Goal: Entertainment & Leisure: Consume media (video, audio)

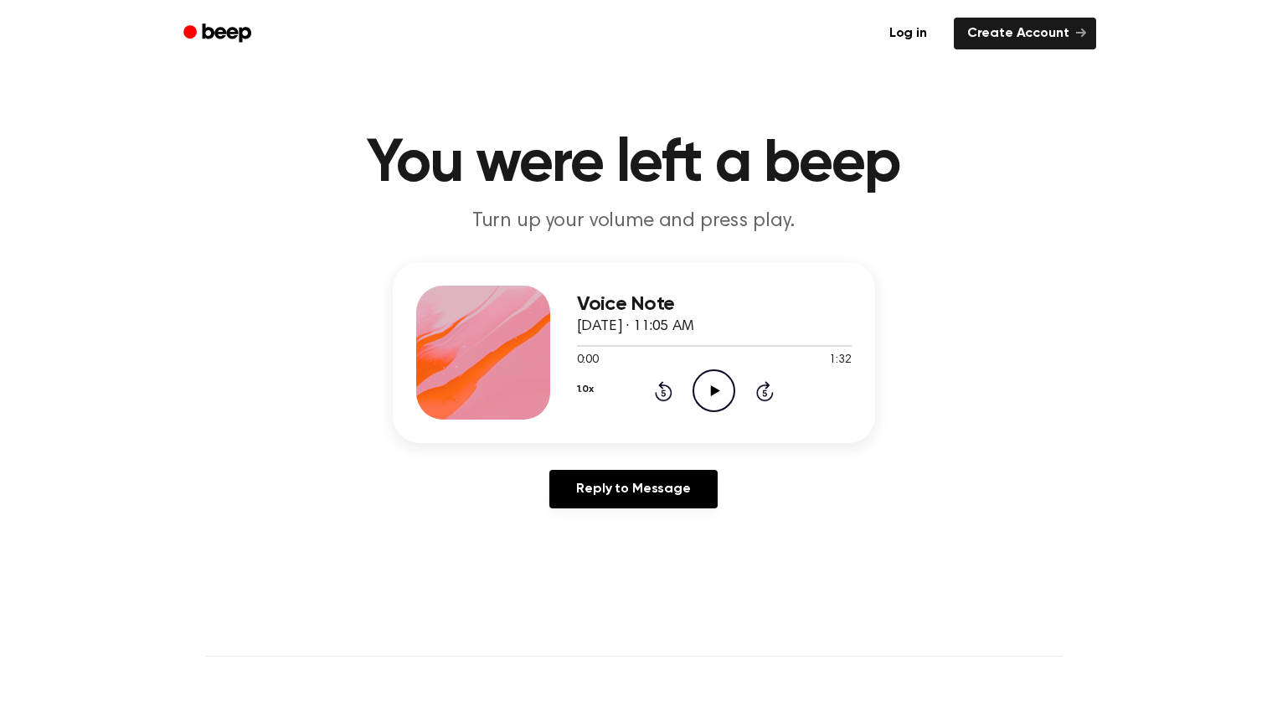
click at [718, 396] on icon "Play Audio" at bounding box center [713, 390] width 43 height 43
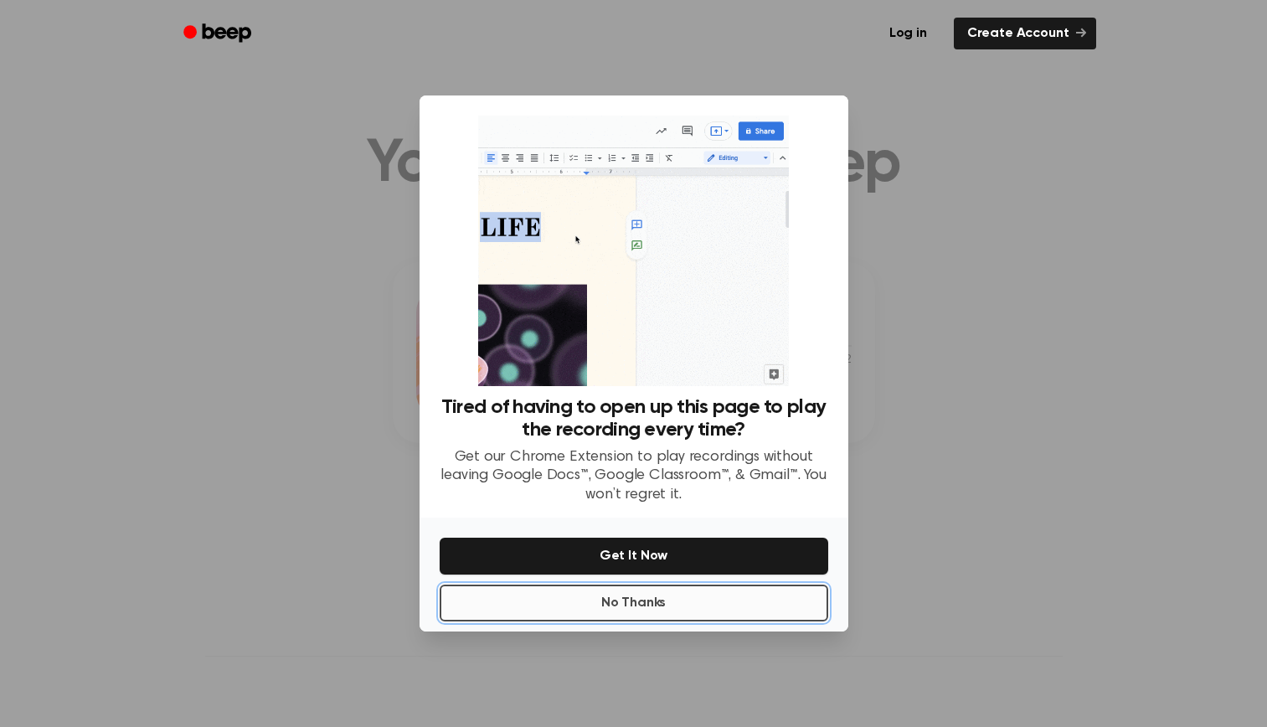
click at [664, 611] on button "No Thanks" at bounding box center [633, 602] width 388 height 37
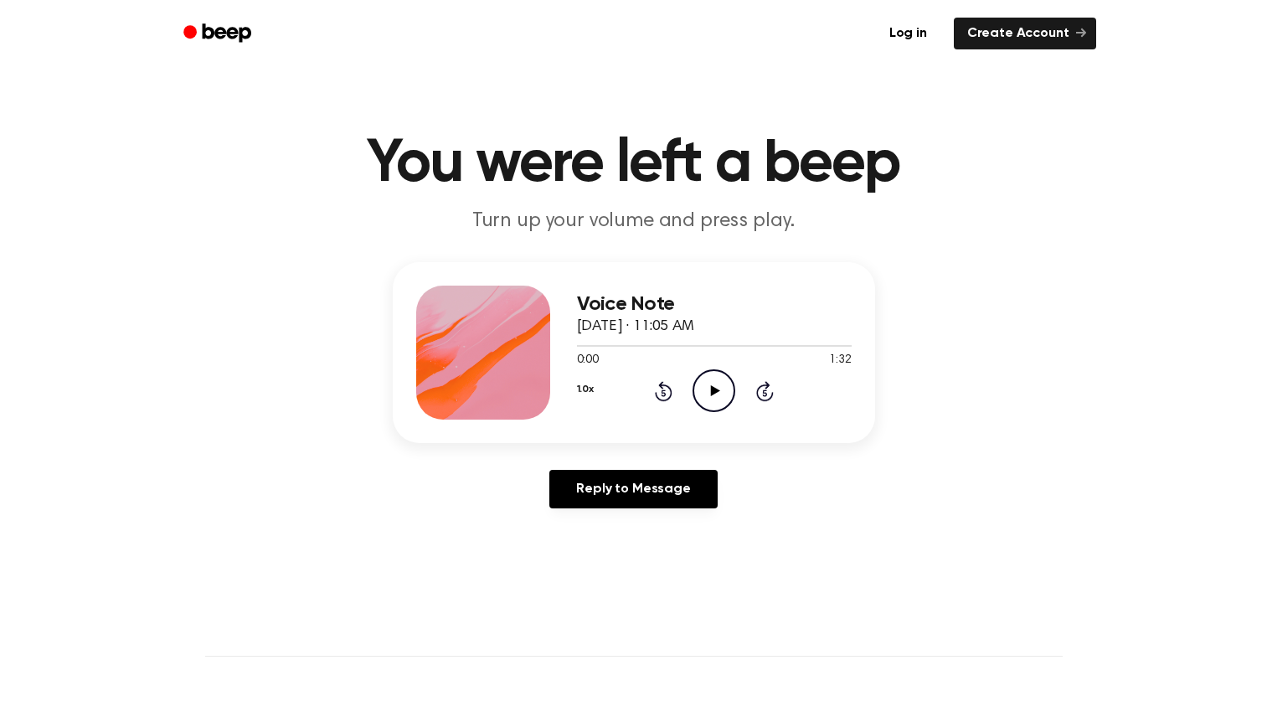
click at [713, 367] on div "0:00 1:32" at bounding box center [714, 361] width 275 height 18
click at [713, 393] on icon at bounding box center [715, 390] width 9 height 11
click at [706, 376] on icon "Play Audio" at bounding box center [713, 390] width 43 height 43
drag, startPoint x: 811, startPoint y: 345, endPoint x: 944, endPoint y: 333, distance: 133.6
click at [943, 332] on div "Voice Note October 6, 2025 · 11:08 AM 1:45 2:02 Your browser does not support t…" at bounding box center [633, 392] width 1226 height 260
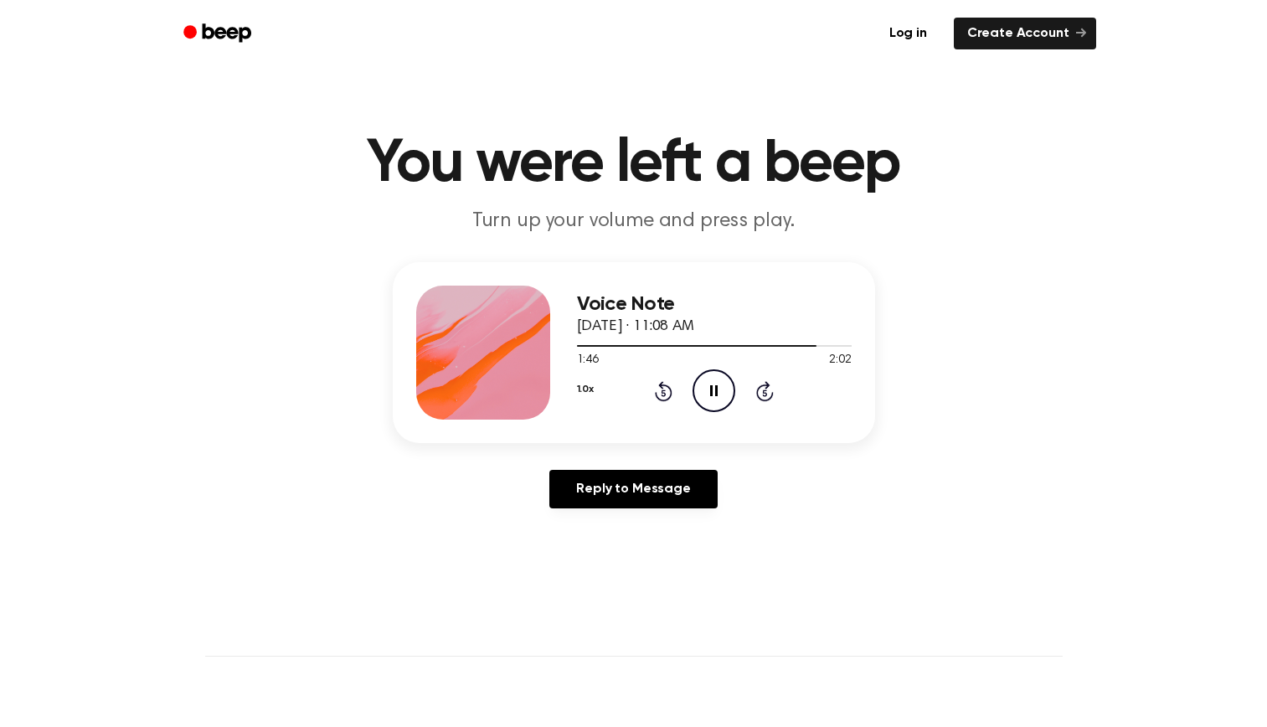
click at [765, 394] on icon "Skip 5 seconds" at bounding box center [764, 391] width 18 height 22
click at [714, 402] on icon "Play Audio" at bounding box center [713, 390] width 43 height 43
click at [721, 392] on icon "Play Audio" at bounding box center [713, 390] width 43 height 43
click at [711, 389] on icon at bounding box center [715, 390] width 9 height 11
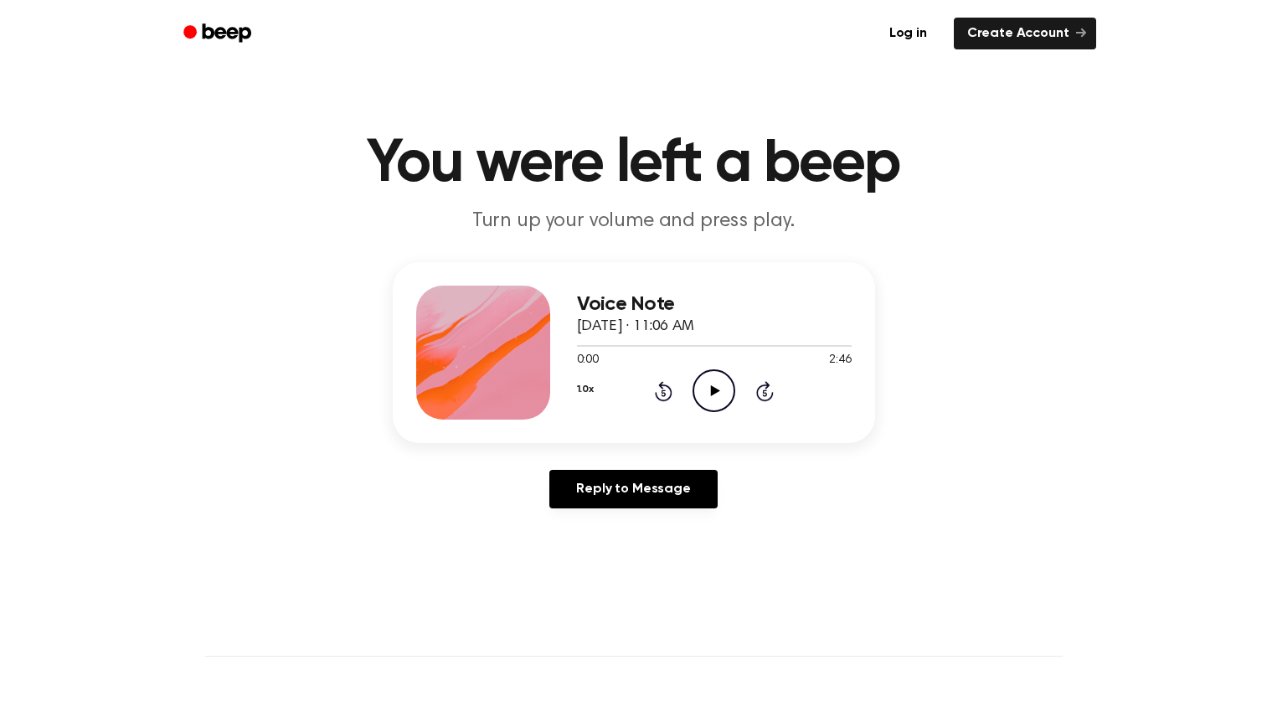
click at [718, 403] on icon "Play Audio" at bounding box center [713, 390] width 43 height 43
click at [708, 386] on icon "Play Audio" at bounding box center [713, 390] width 43 height 43
click at [708, 381] on icon "Play Audio" at bounding box center [713, 390] width 43 height 43
click at [717, 383] on icon "Play Audio" at bounding box center [713, 390] width 43 height 43
click at [720, 396] on icon "Play Audio" at bounding box center [713, 390] width 43 height 43
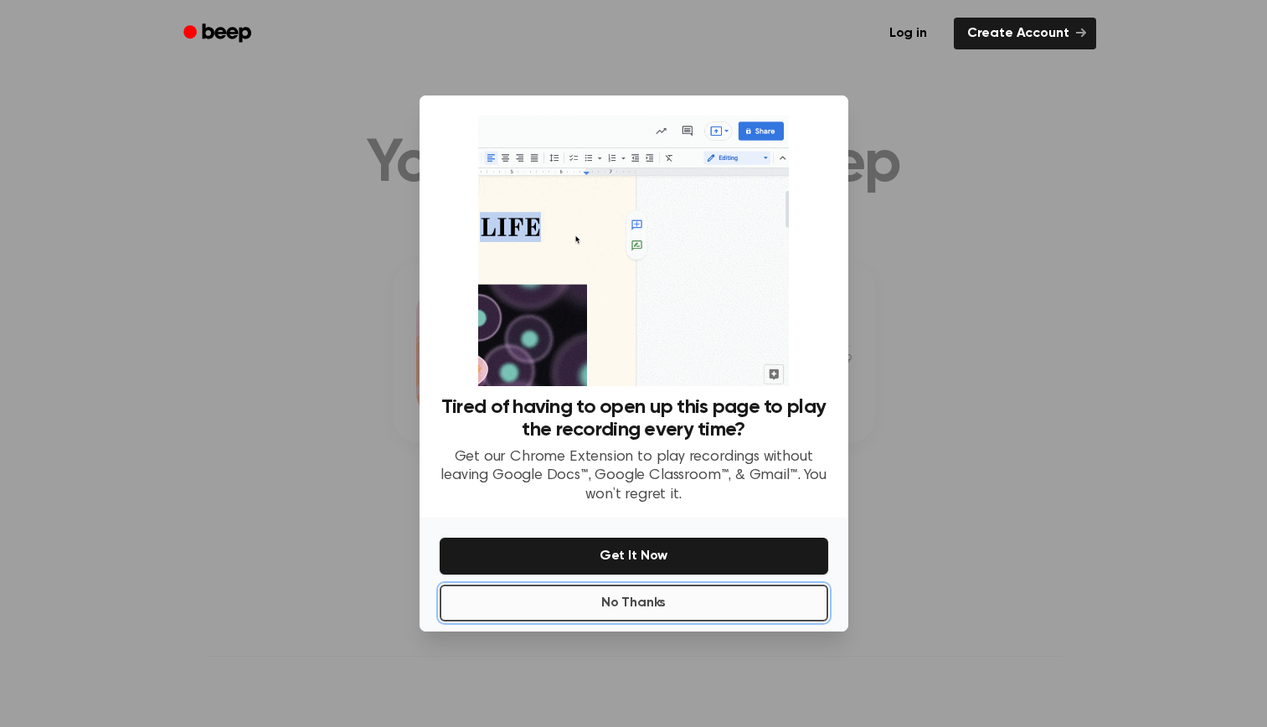
click at [749, 609] on button "No Thanks" at bounding box center [633, 602] width 388 height 37
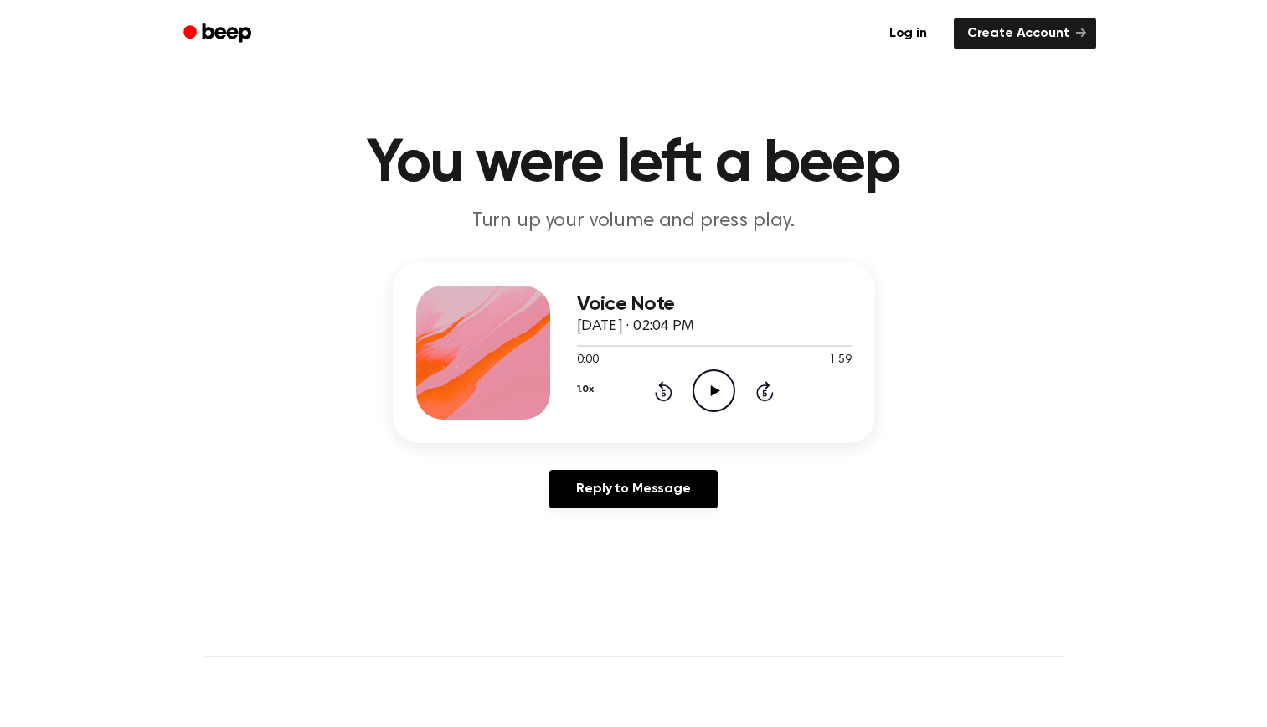
click at [722, 406] on icon "Play Audio" at bounding box center [713, 390] width 43 height 43
click at [766, 394] on icon at bounding box center [765, 392] width 4 height 7
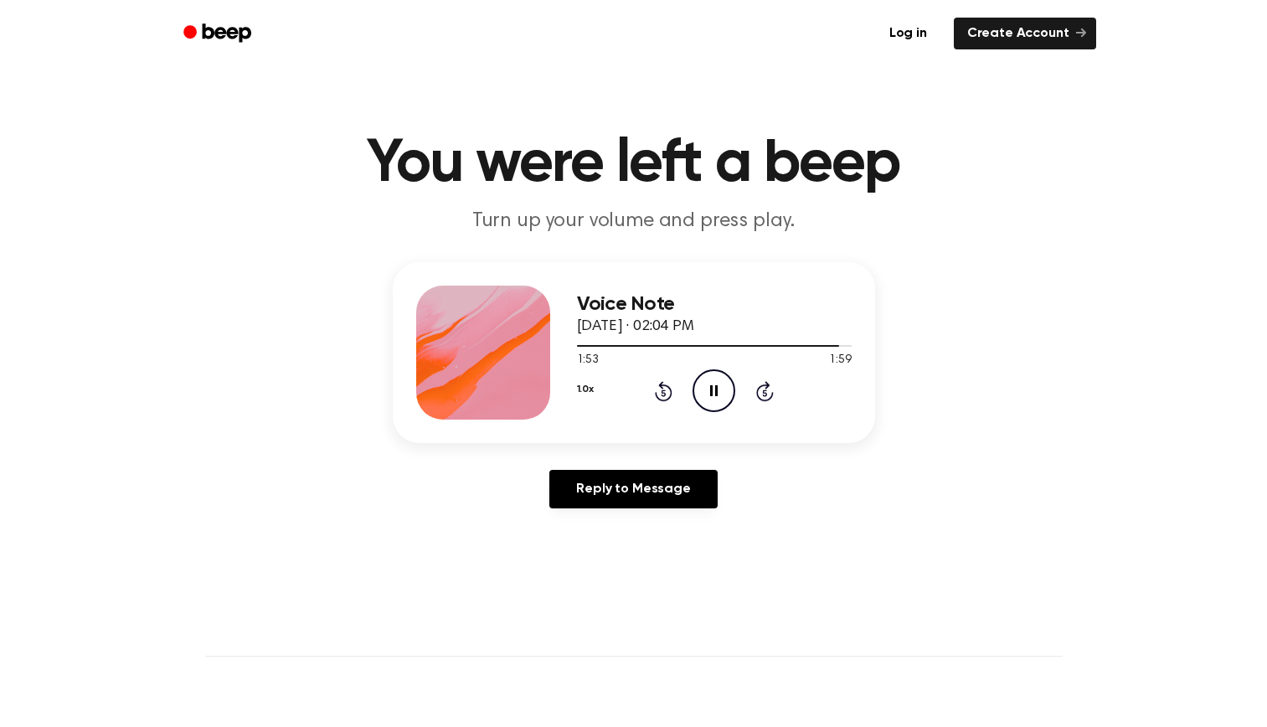
click at [766, 394] on icon at bounding box center [765, 392] width 4 height 7
click at [717, 393] on icon "Play Audio" at bounding box center [713, 390] width 43 height 43
click at [709, 379] on icon "Play Audio" at bounding box center [713, 390] width 43 height 43
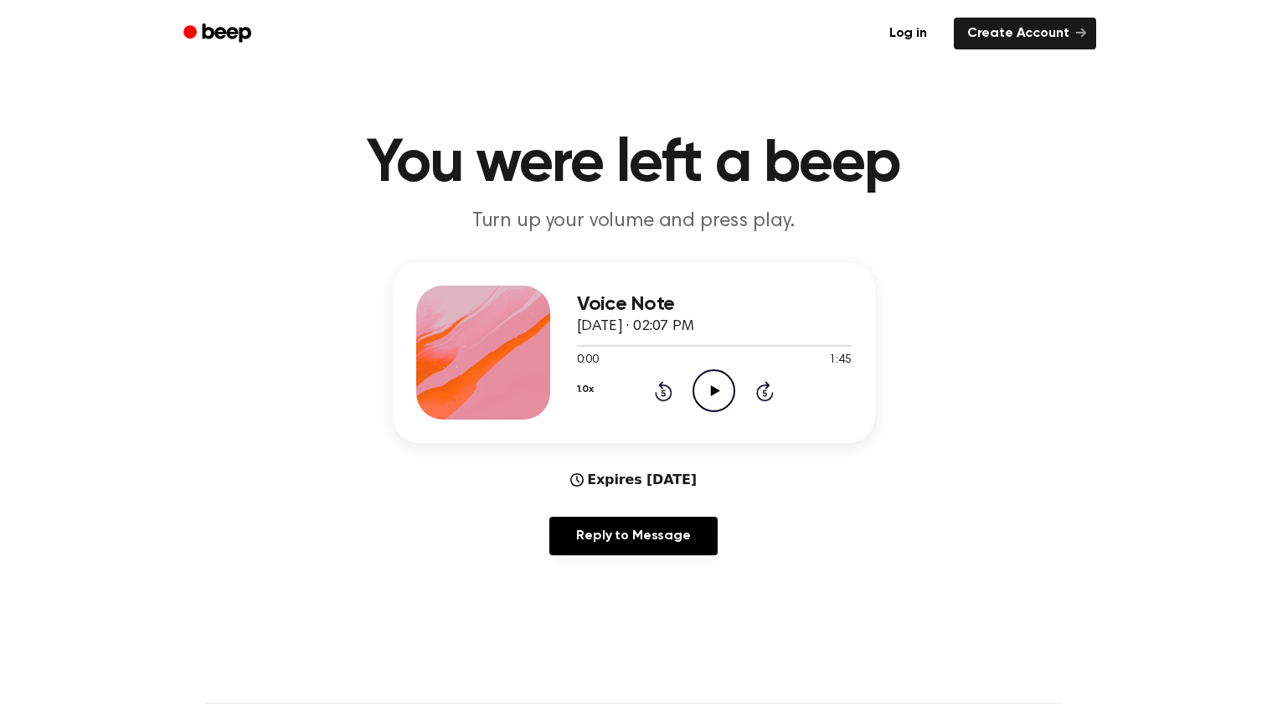
click at [707, 398] on icon "Play Audio" at bounding box center [713, 390] width 43 height 43
